Goal: Entertainment & Leisure: Consume media (video, audio)

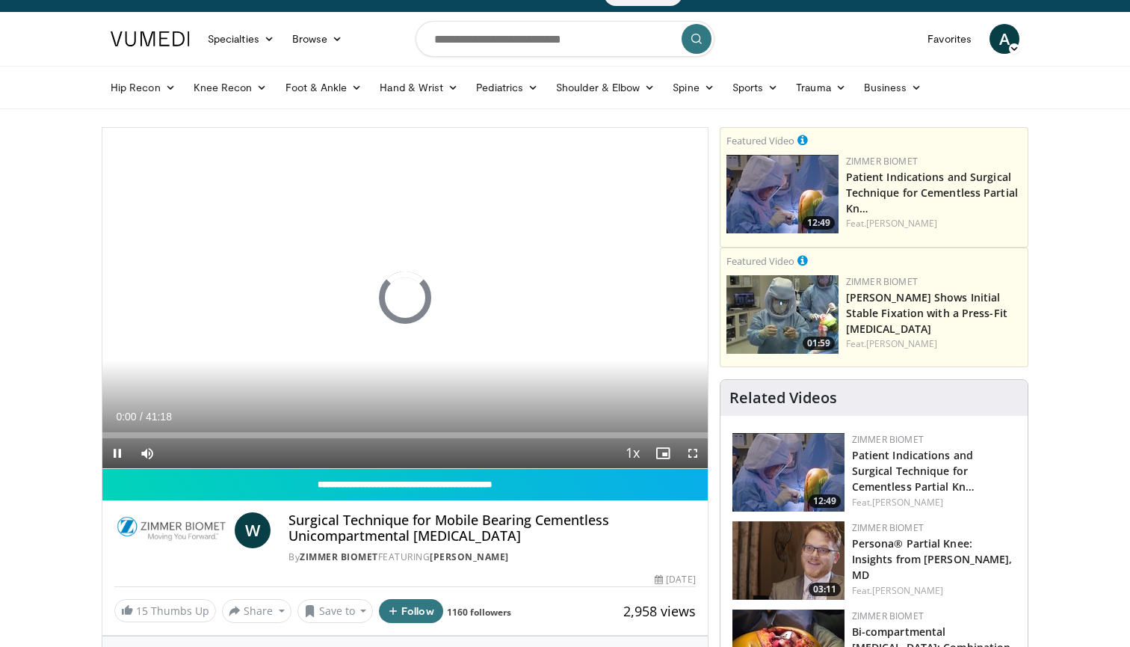
scroll to position [31, 0]
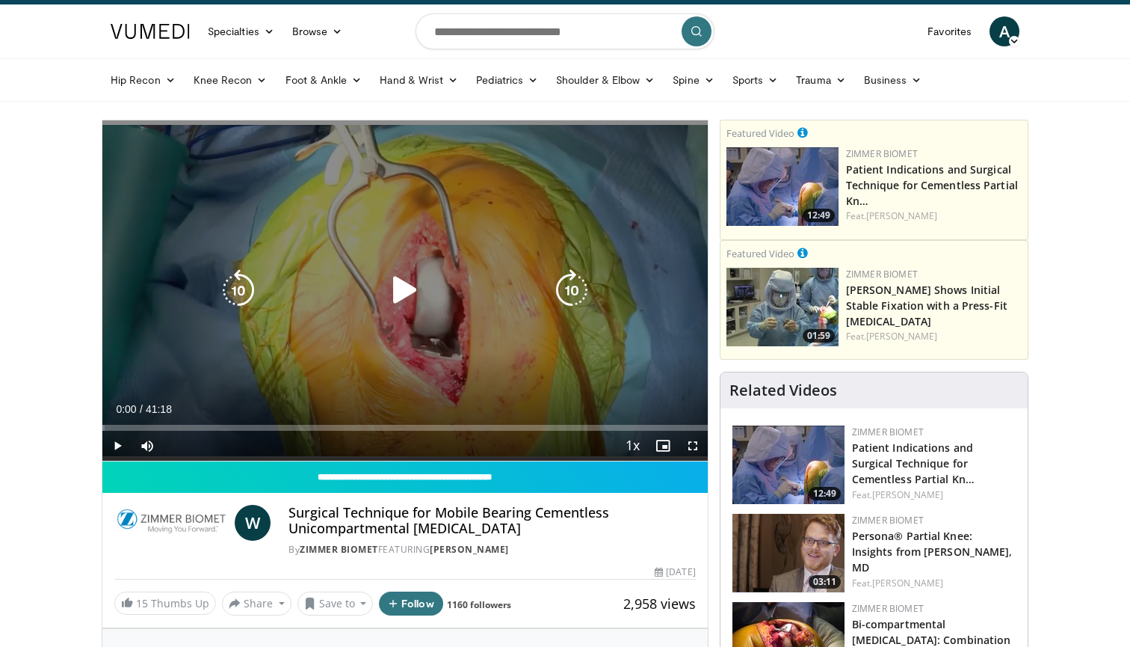
click at [403, 291] on icon "Video Player" at bounding box center [405, 290] width 42 height 42
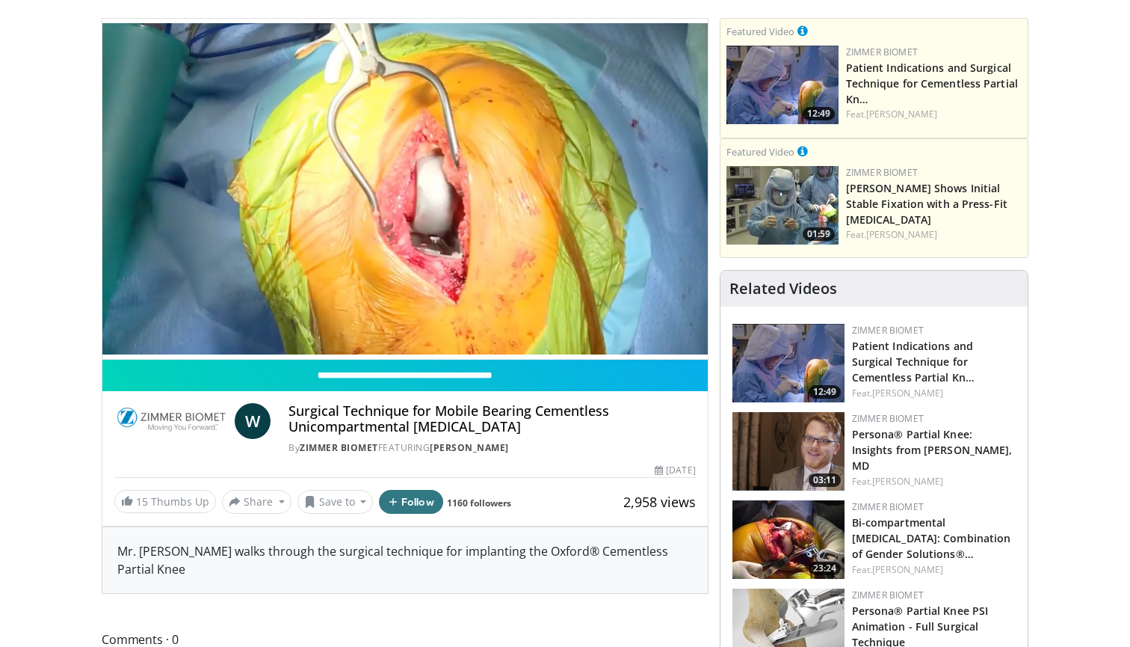
scroll to position [130, 0]
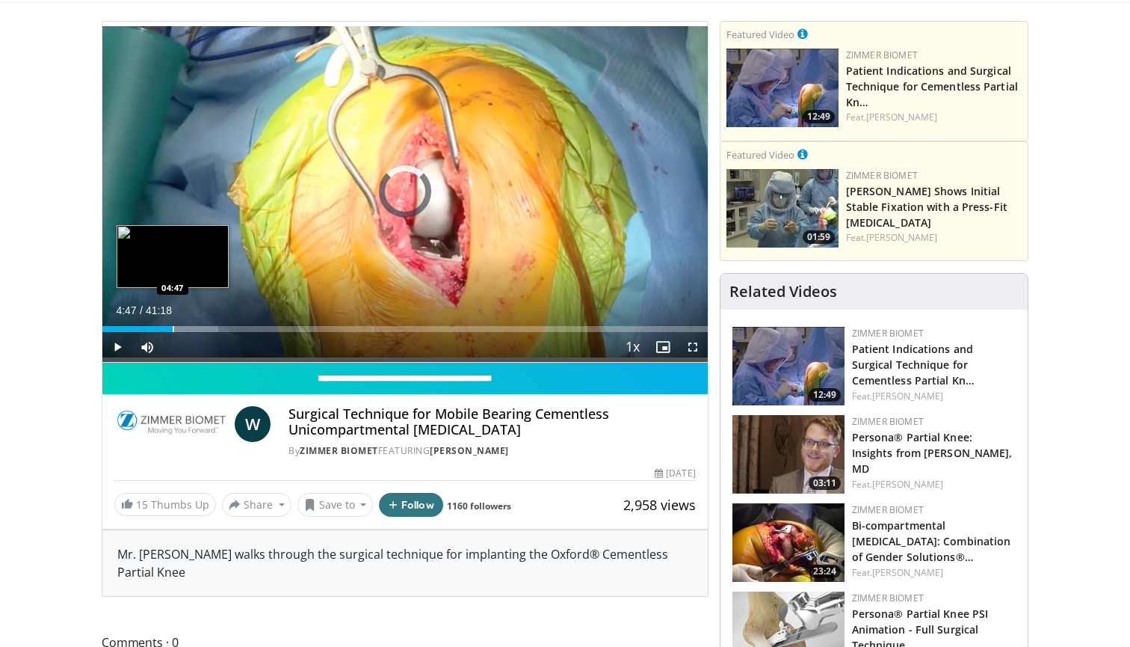
click at [173, 324] on div "Loaded : 19.20% 04:47 04:47" at bounding box center [405, 325] width 606 height 14
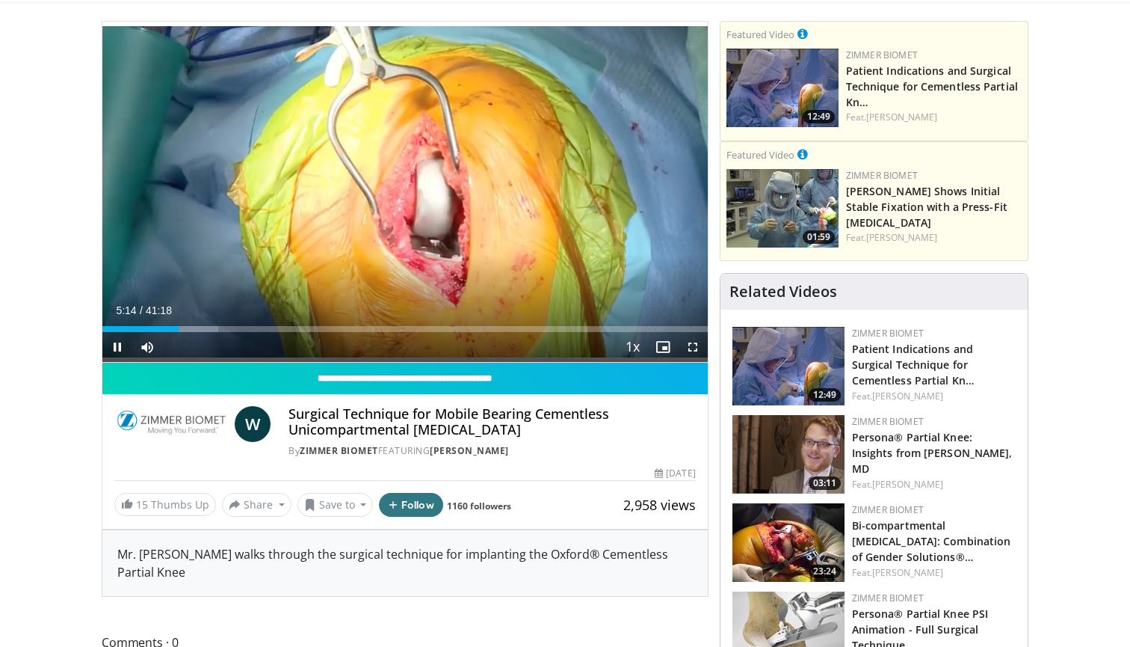
click at [197, 332] on div "Current Time 5:14 / Duration 41:18 Pause Skip Backward Skip Forward Mute 100% L…" at bounding box center [405, 347] width 606 height 30
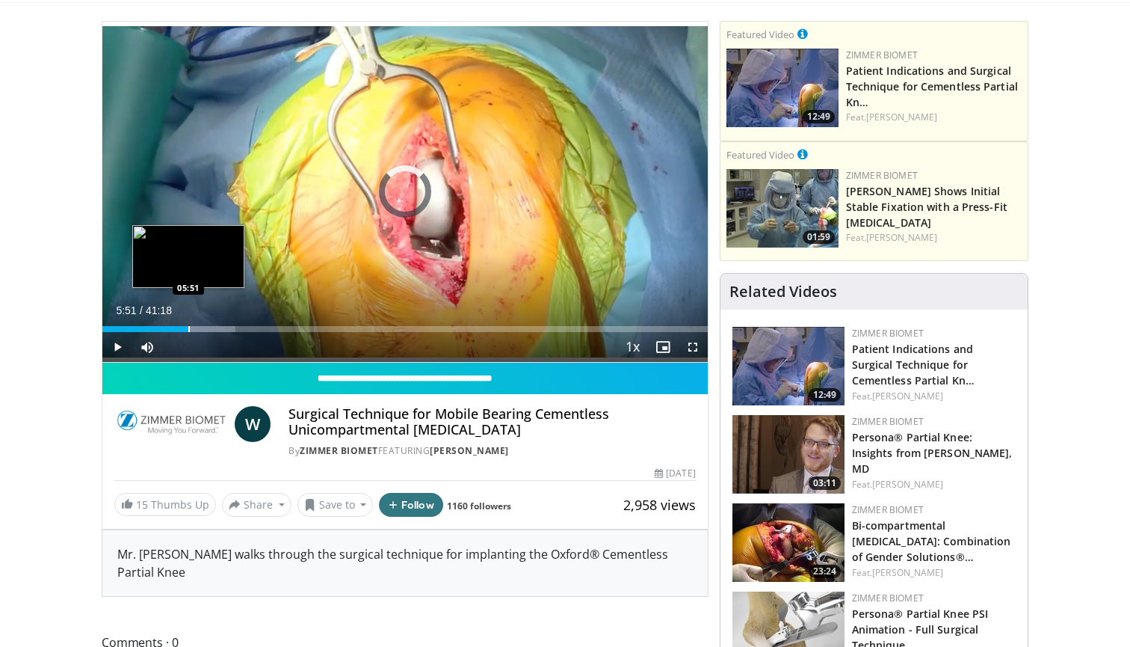
click at [189, 327] on div "Progress Bar" at bounding box center [188, 329] width 1 height 6
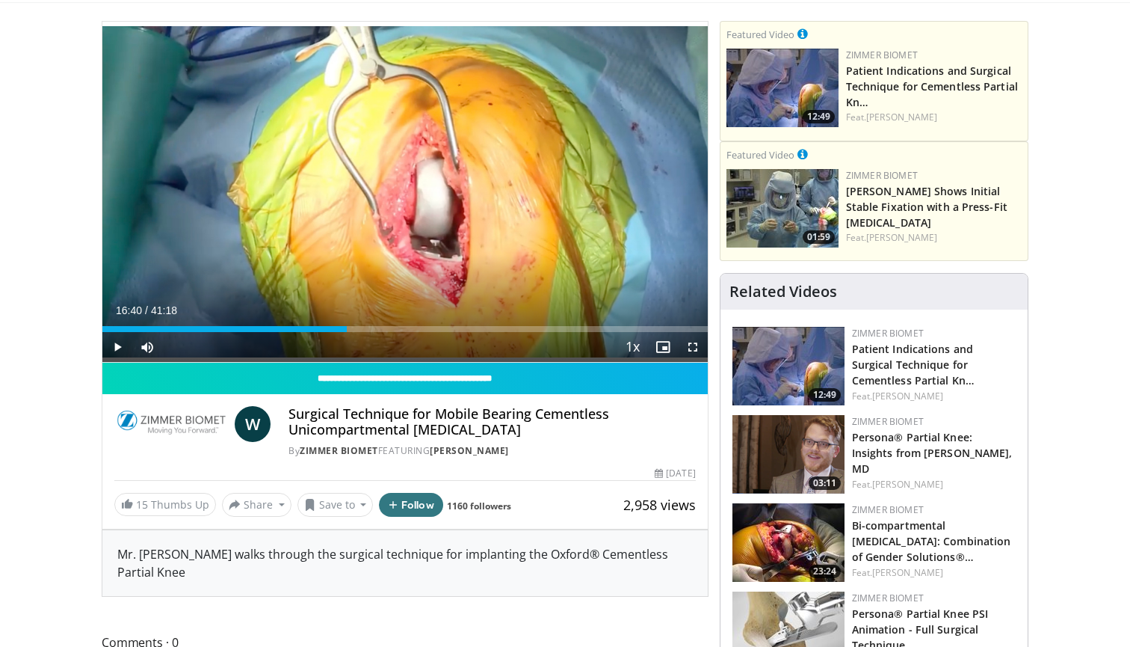
drag, startPoint x: 363, startPoint y: 327, endPoint x: 347, endPoint y: 328, distance: 16.5
click at [347, 328] on div "Loaded : 0.00% 16:40 16:40" at bounding box center [405, 329] width 606 height 6
click at [409, 326] on div "Progress Bar" at bounding box center [409, 329] width 1 height 6
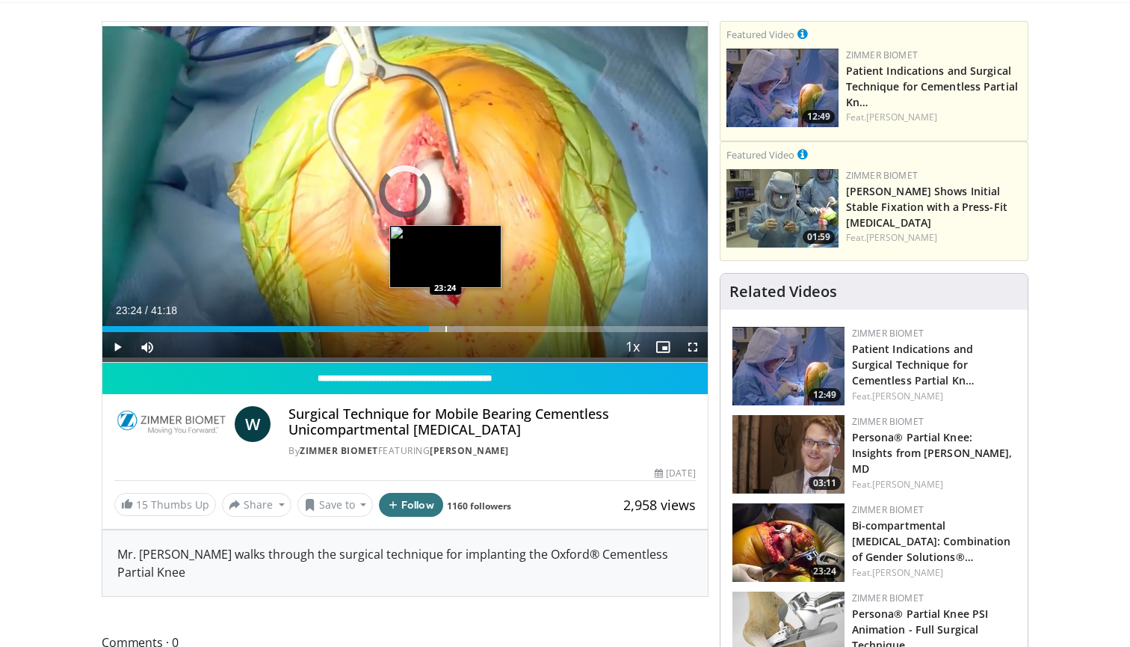
click at [446, 328] on div "Progress Bar" at bounding box center [446, 329] width 1 height 6
click at [454, 330] on div "Progress Bar" at bounding box center [454, 329] width 1 height 6
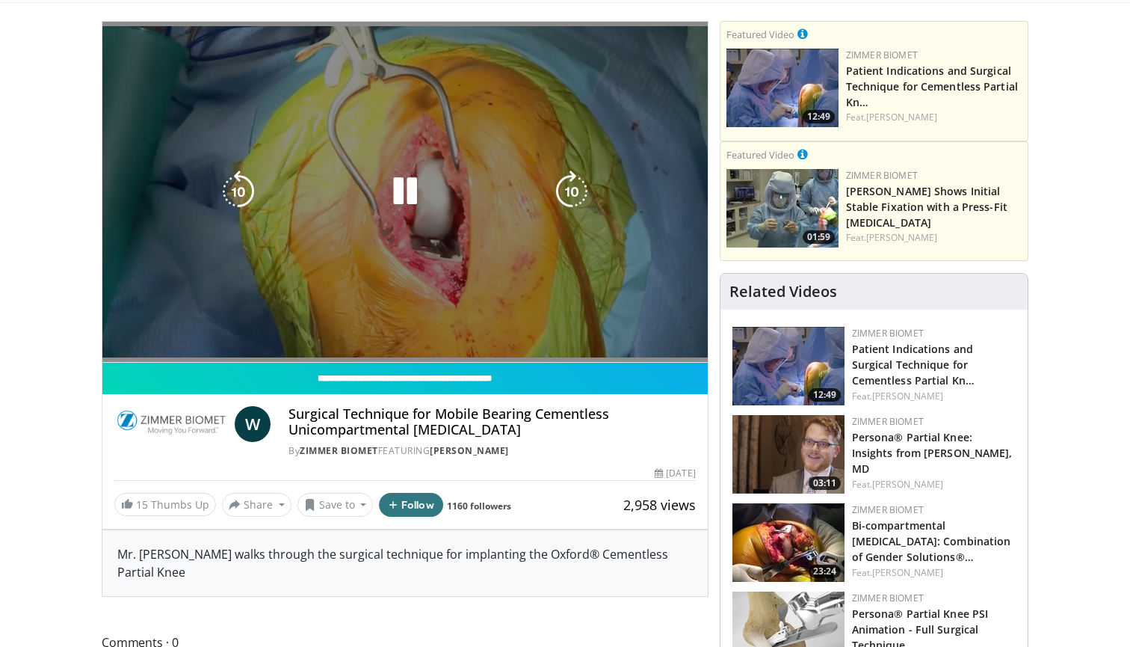
click at [464, 327] on video-js "**********" at bounding box center [405, 192] width 606 height 341
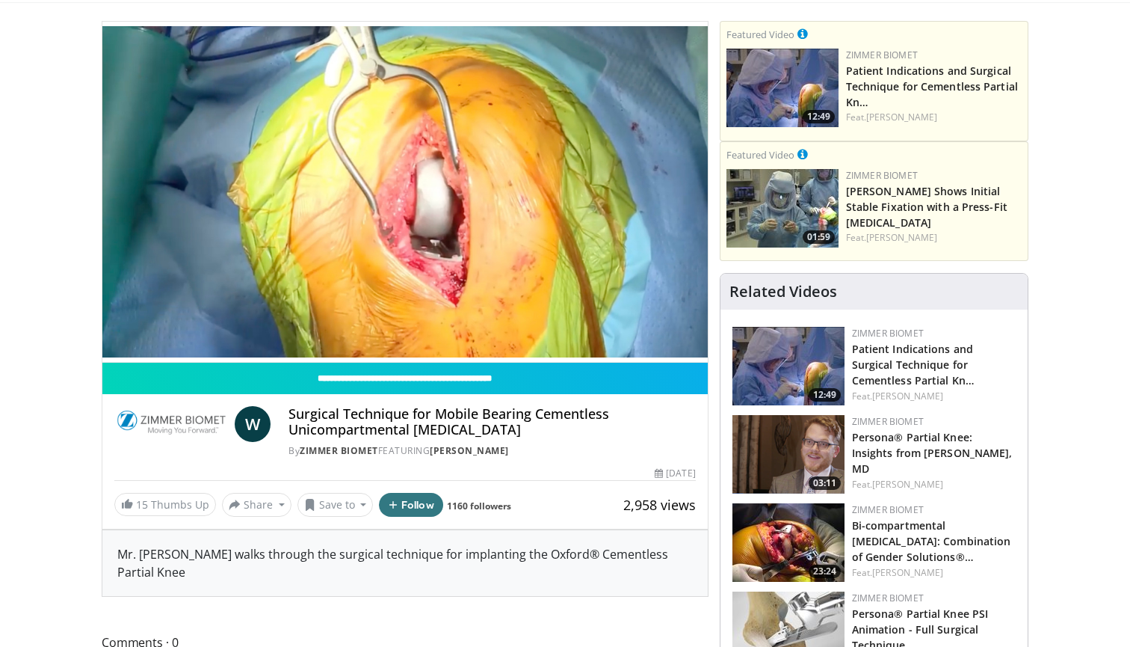
click at [468, 330] on video-js "**********" at bounding box center [405, 192] width 606 height 341
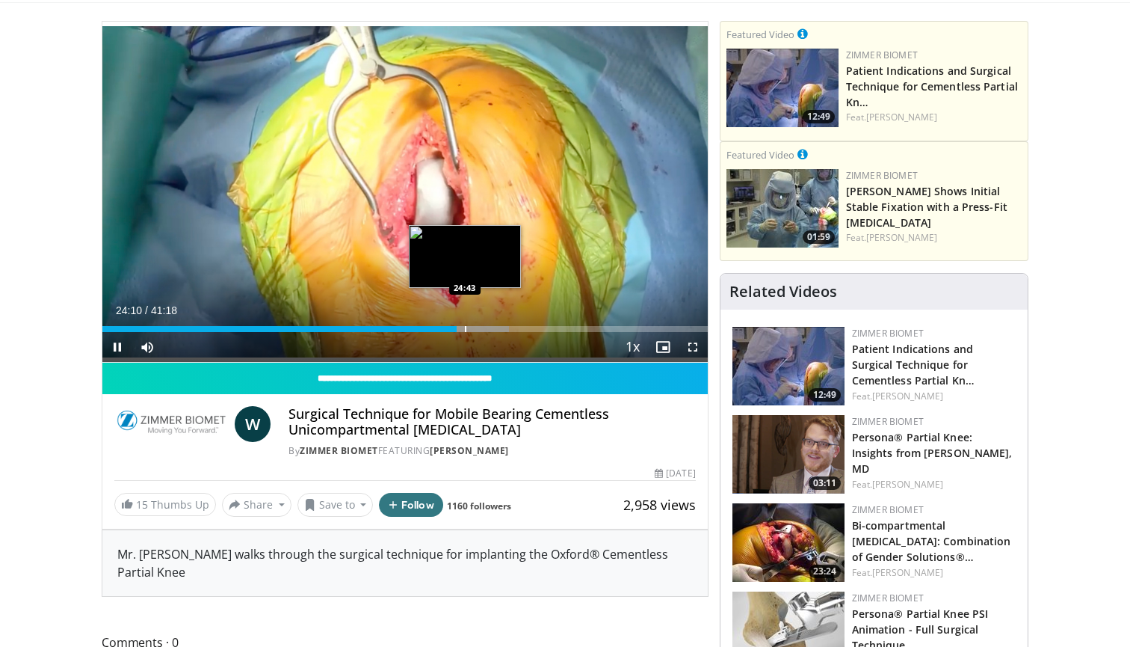
click at [465, 326] on div "Progress Bar" at bounding box center [465, 329] width 1 height 6
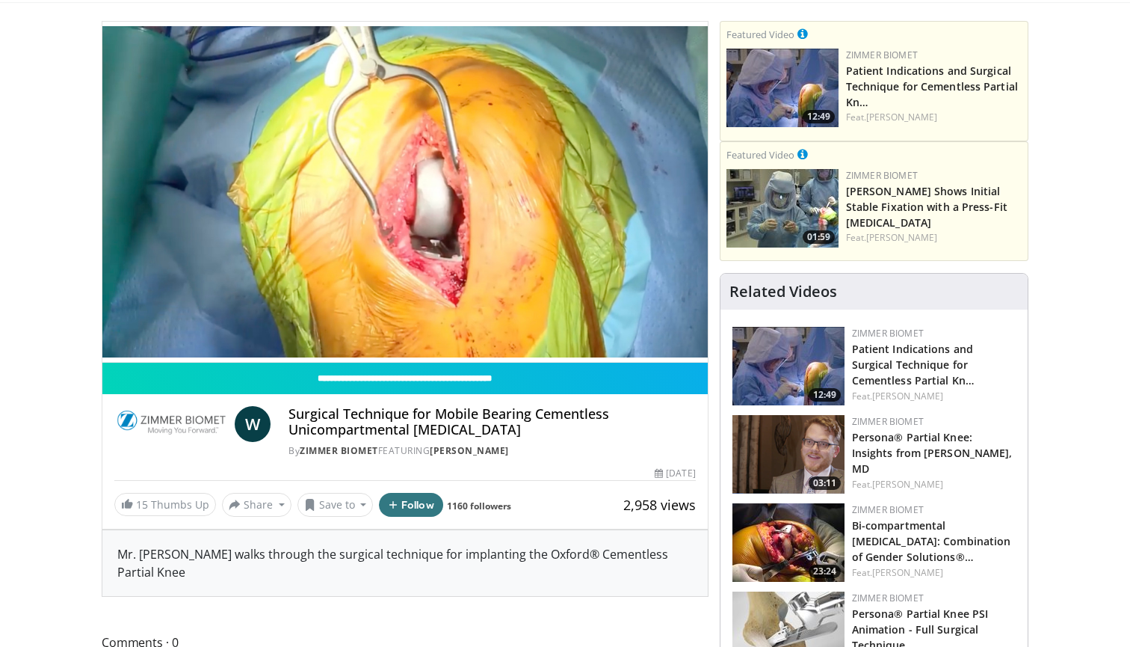
click at [477, 329] on video-js "**********" at bounding box center [405, 192] width 606 height 341
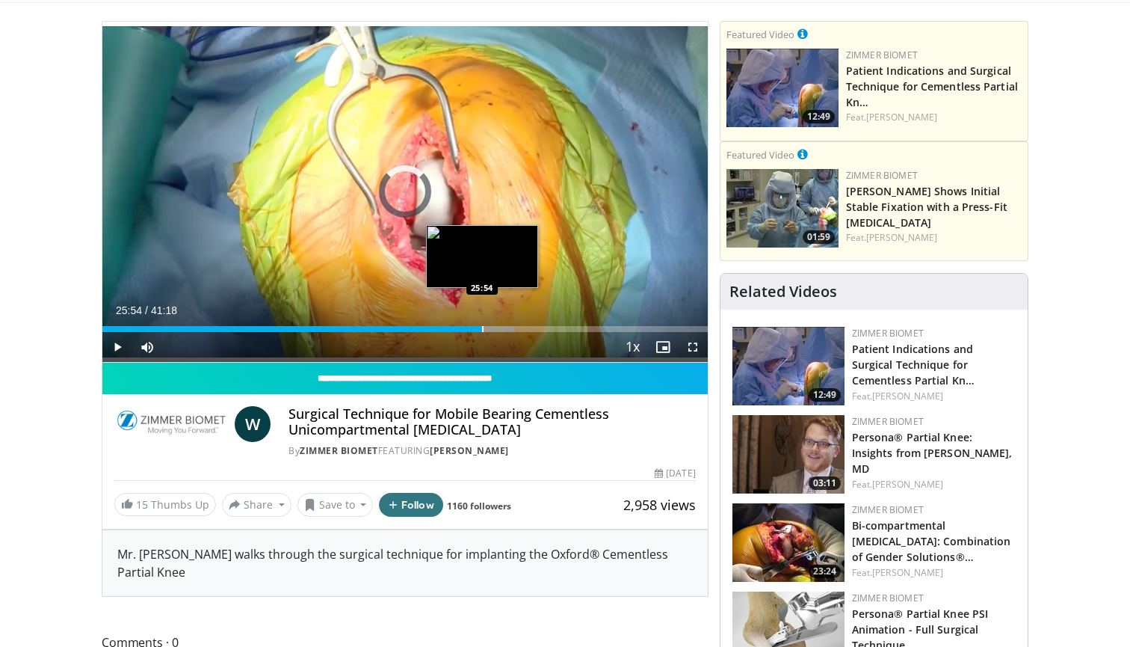
click at [482, 327] on div "Progress Bar" at bounding box center [482, 329] width 1 height 6
click at [491, 326] on div "Progress Bar" at bounding box center [491, 329] width 1 height 6
click at [500, 329] on div "Progress Bar" at bounding box center [500, 329] width 1 height 6
click at [514, 327] on div "Progress Bar" at bounding box center [513, 329] width 1 height 6
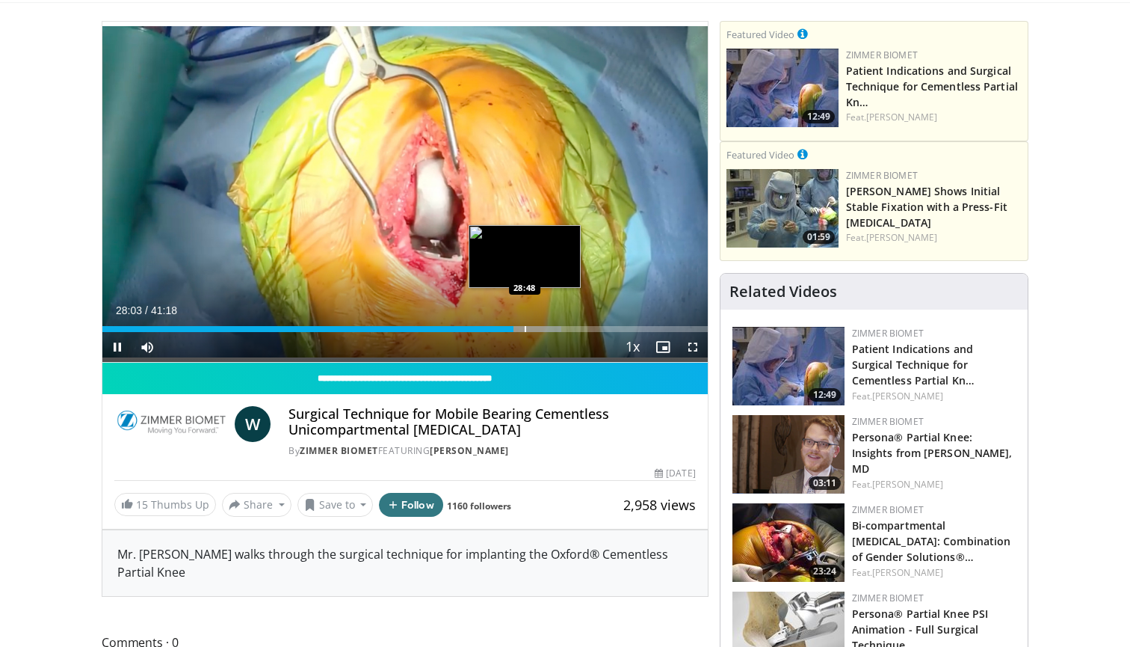
click at [525, 327] on div "Progress Bar" at bounding box center [525, 329] width 1 height 6
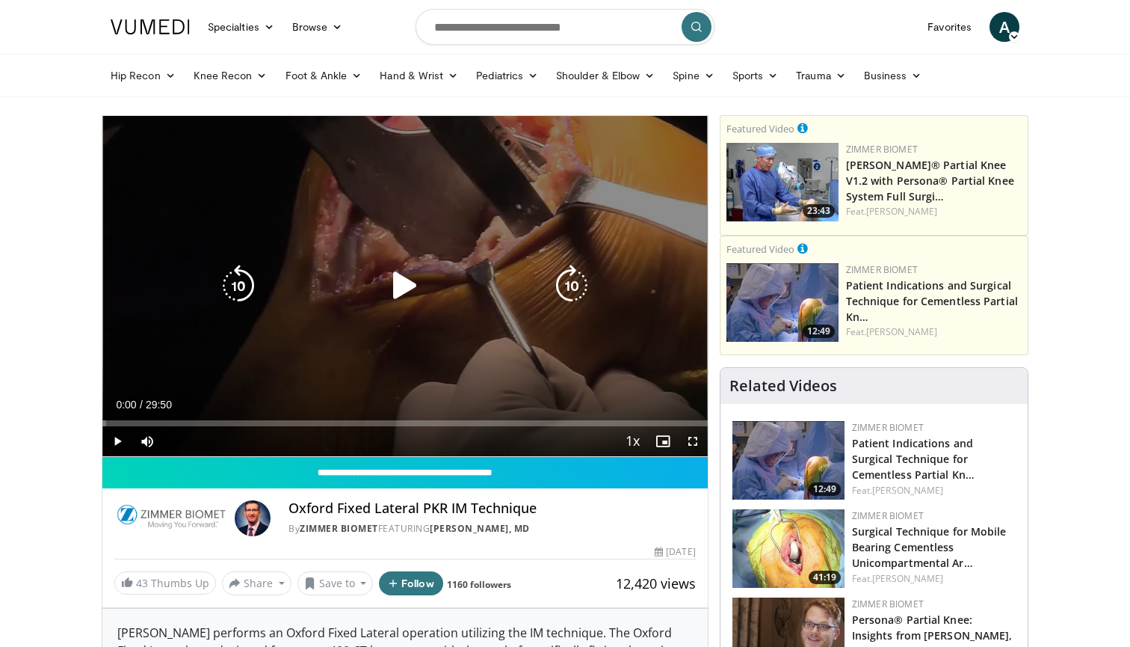
scroll to position [25, 0]
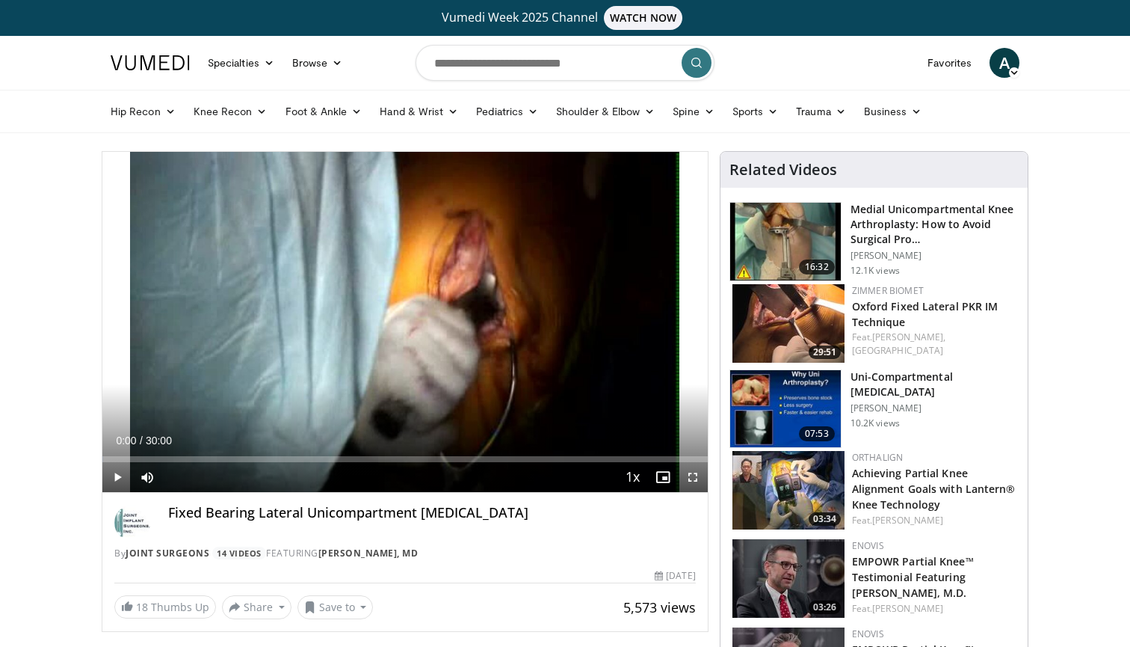
click at [120, 473] on span "Video Player" at bounding box center [117, 477] width 30 height 30
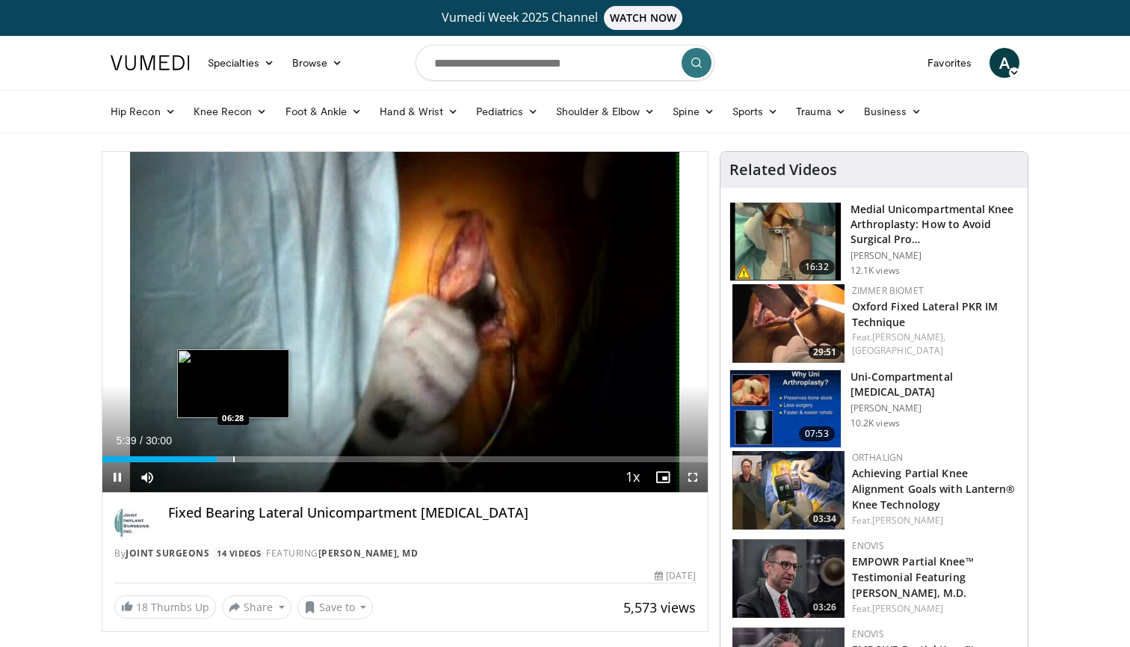
click at [233, 455] on video-js "**********" at bounding box center [405, 322] width 606 height 341
click at [241, 456] on div "Progress Bar" at bounding box center [241, 459] width 1 height 6
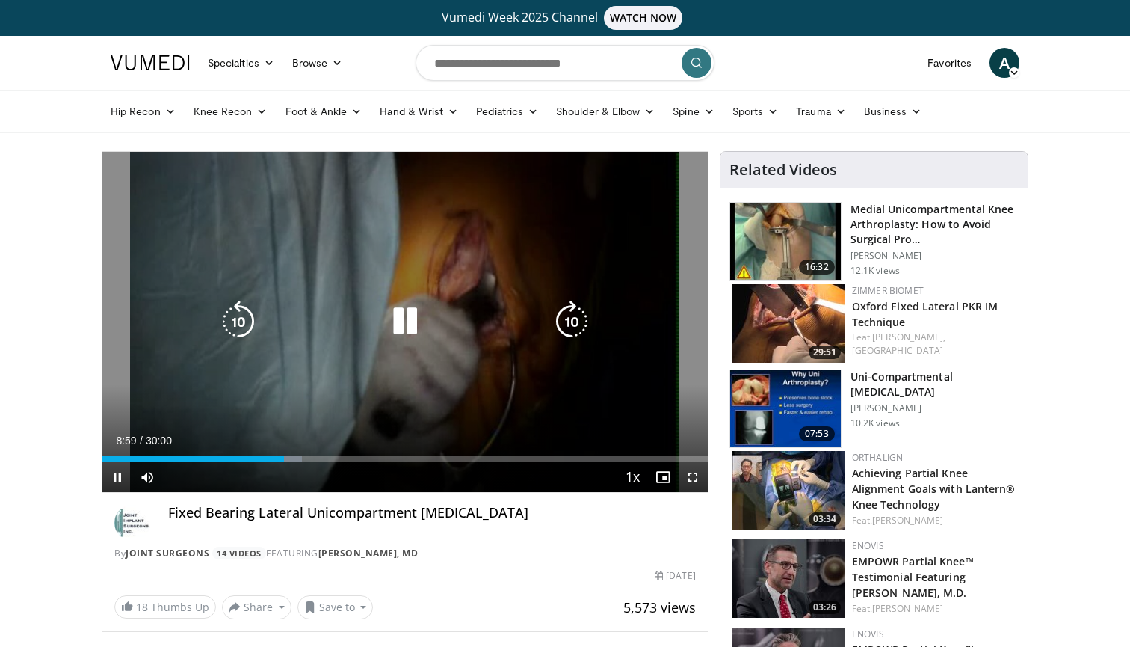
click at [401, 327] on icon "Video Player" at bounding box center [405, 322] width 42 height 42
